Goal: Information Seeking & Learning: Learn about a topic

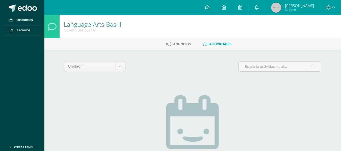
drag, startPoint x: 0, startPoint y: 0, endPoint x: 145, endPoint y: 95, distance: 172.8
click at [145, 95] on div "No tienes actividades Échale un vistazo a los demás períodos o sal y disfruta d…" at bounding box center [192, 146] width 149 height 123
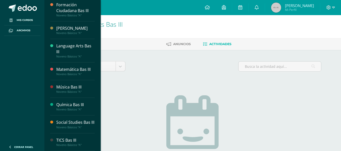
scroll to position [190, 0]
click at [72, 120] on div "Social Studies Bas III" at bounding box center [75, 123] width 38 height 6
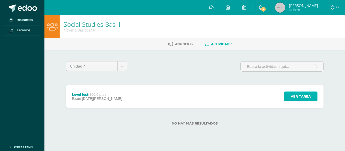
click at [303, 98] on span "Ver tarea" at bounding box center [301, 96] width 20 height 9
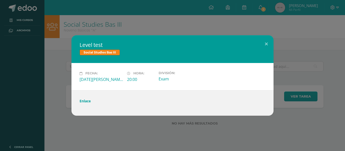
click at [84, 101] on link "Enlace" at bounding box center [85, 101] width 11 height 5
